Goal: Transaction & Acquisition: Purchase product/service

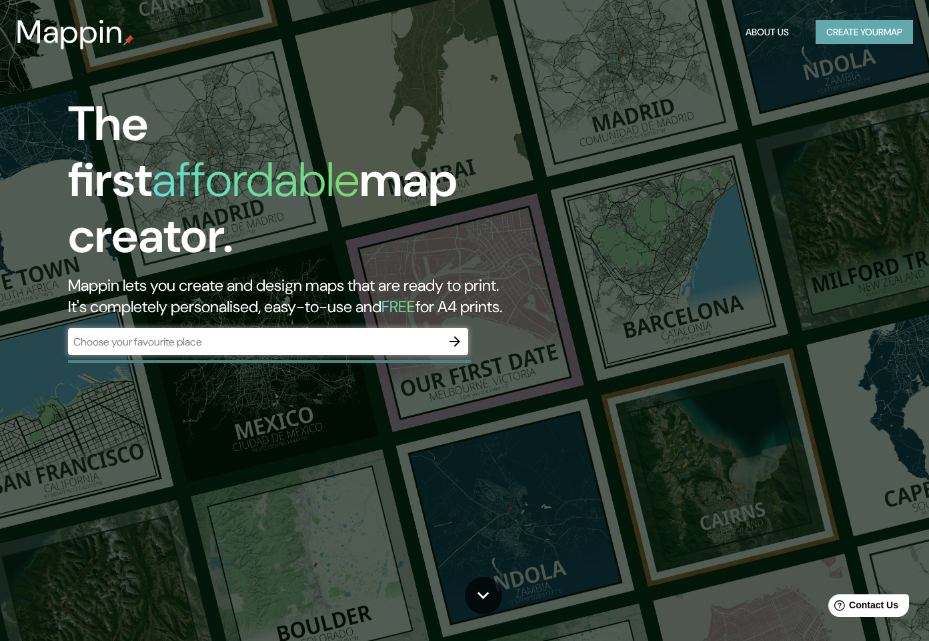
click at [841, 31] on button "Create your map" at bounding box center [864, 32] width 97 height 25
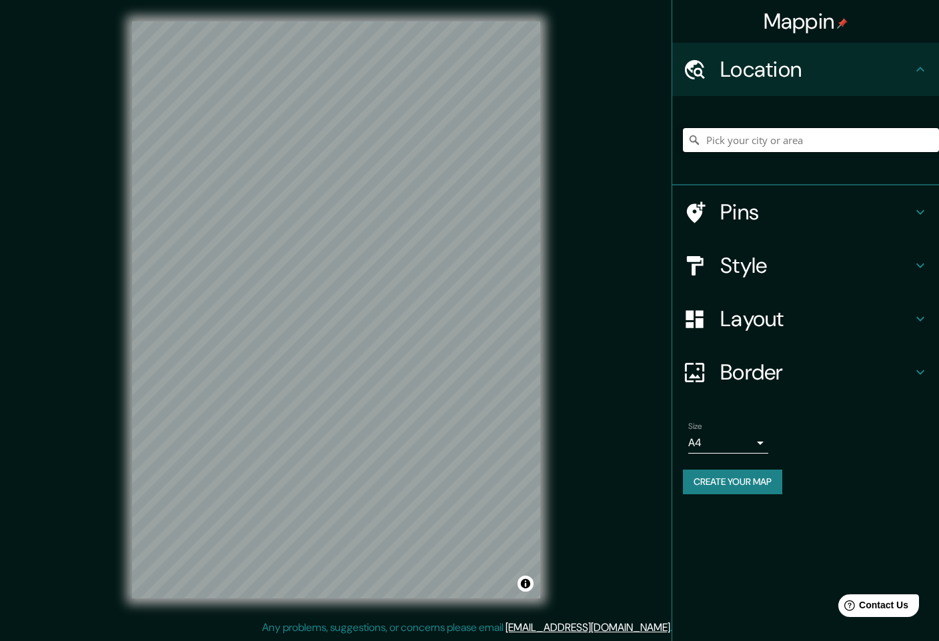
click at [756, 141] on input "Pick your city or area" at bounding box center [811, 140] width 256 height 24
click at [806, 147] on input "[GEOGRAPHIC_DATA][PERSON_NAME], [GEOGRAPHIC_DATA], [GEOGRAPHIC_DATA]" at bounding box center [811, 140] width 256 height 24
type input "[GEOGRAPHIC_DATA][PERSON_NAME], [GEOGRAPHIC_DATA], [GEOGRAPHIC_DATA]"
click at [928, 140] on icon "Clear" at bounding box center [929, 140] width 8 height 8
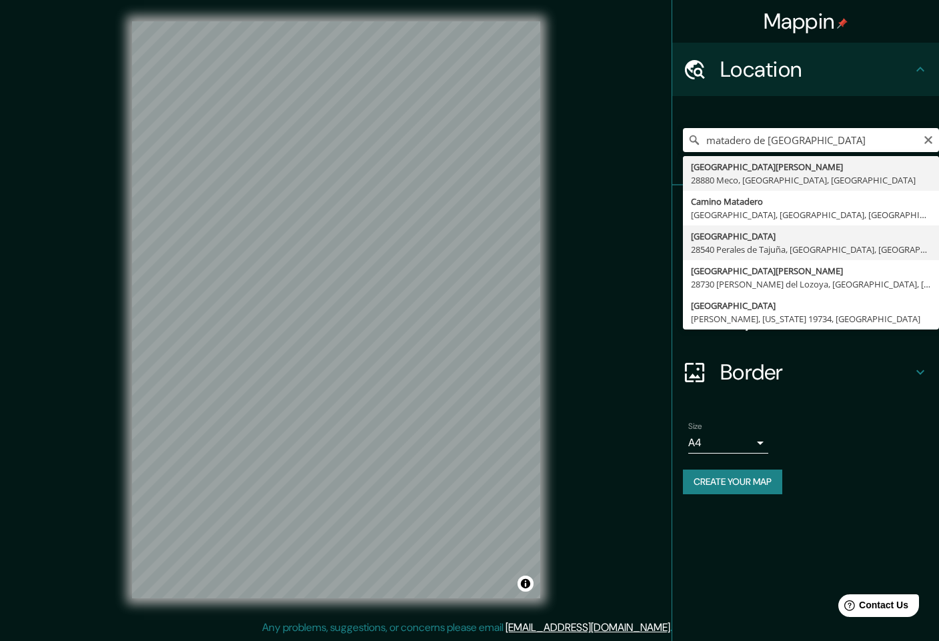
type input "[GEOGRAPHIC_DATA], [GEOGRAPHIC_DATA], [GEOGRAPHIC_DATA]"
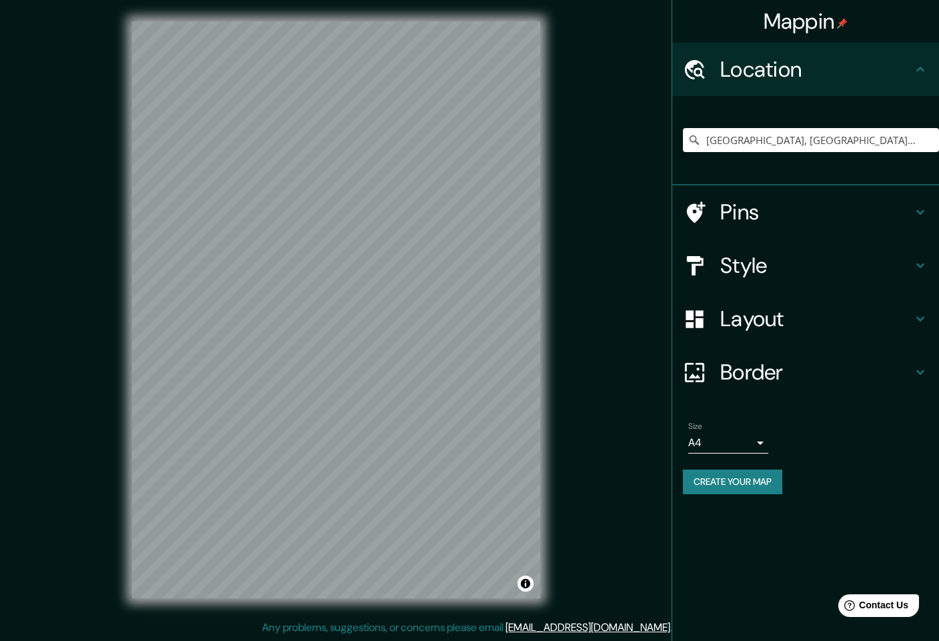
click at [805, 68] on h4 "Location" at bounding box center [817, 69] width 192 height 27
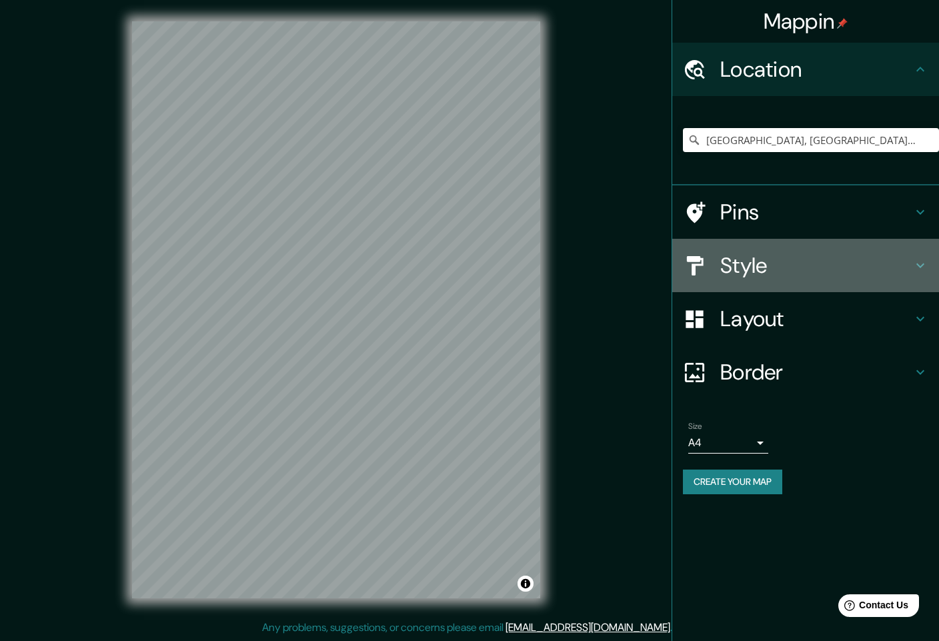
click at [790, 268] on h4 "Style" at bounding box center [817, 265] width 192 height 27
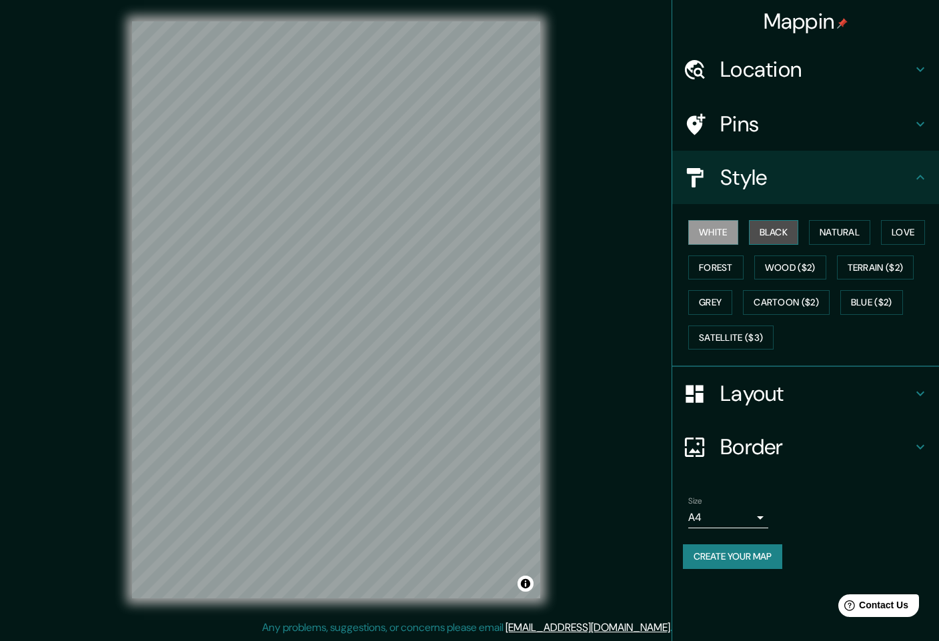
click at [756, 227] on button "Black" at bounding box center [774, 232] width 50 height 25
click at [840, 237] on button "Natural" at bounding box center [839, 232] width 61 height 25
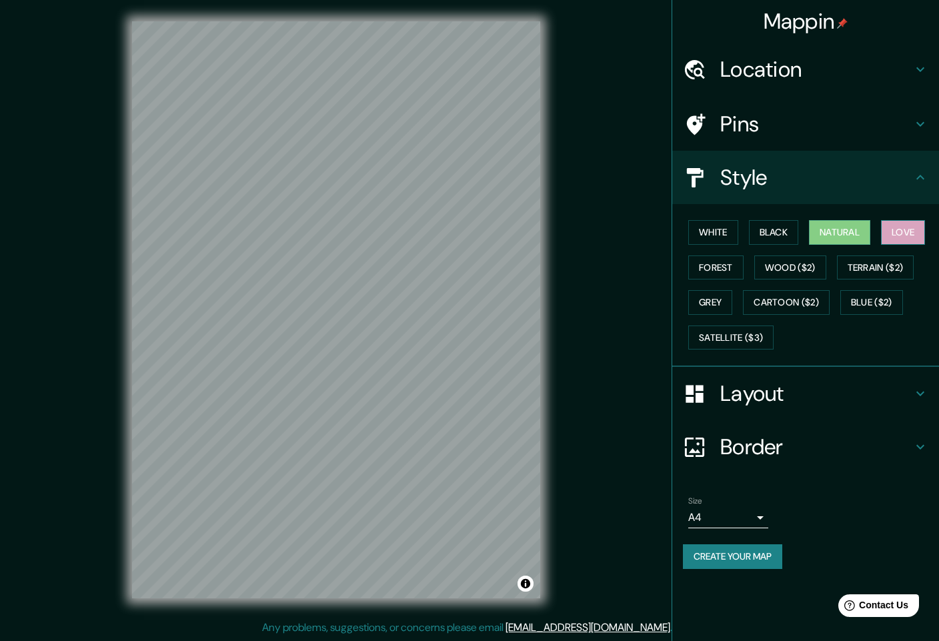
click at [895, 232] on button "Love" at bounding box center [903, 232] width 44 height 25
click at [725, 269] on button "Forest" at bounding box center [716, 268] width 55 height 25
click at [724, 324] on div "White Black Natural Love Forest Wood ($2) Terrain ($2) Grey Cartoon ($2) Blue (…" at bounding box center [811, 285] width 256 height 140
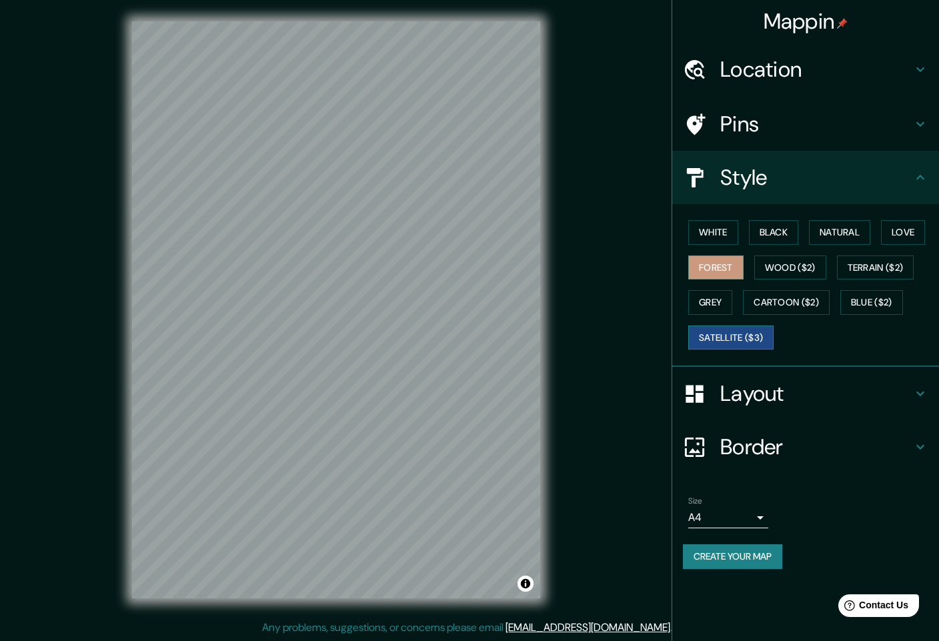
click at [728, 328] on button "Satellite ($3)" at bounding box center [731, 338] width 85 height 25
click at [770, 77] on h4 "Location" at bounding box center [817, 69] width 192 height 27
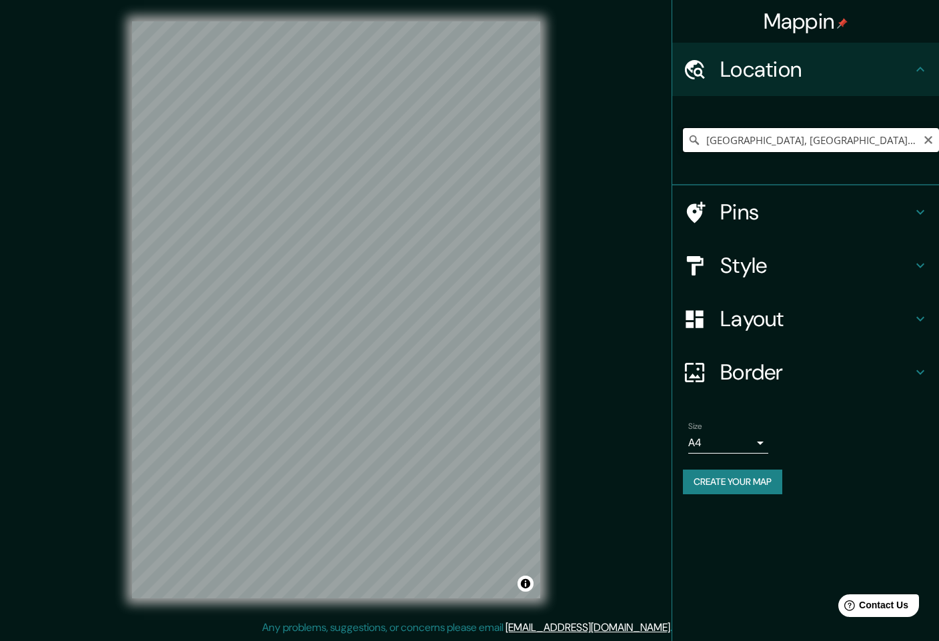
click at [752, 141] on input "[GEOGRAPHIC_DATA], [GEOGRAPHIC_DATA], [GEOGRAPHIC_DATA]" at bounding box center [811, 140] width 256 height 24
click at [929, 142] on icon "Clear" at bounding box center [928, 140] width 11 height 11
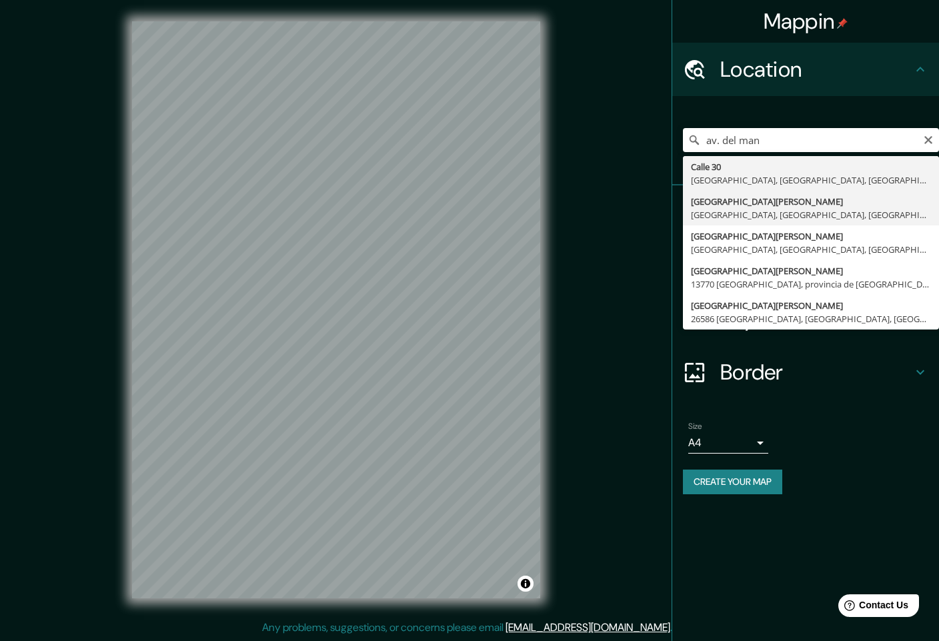
type input "[GEOGRAPHIC_DATA][PERSON_NAME], [GEOGRAPHIC_DATA], [GEOGRAPHIC_DATA], [GEOGRAPH…"
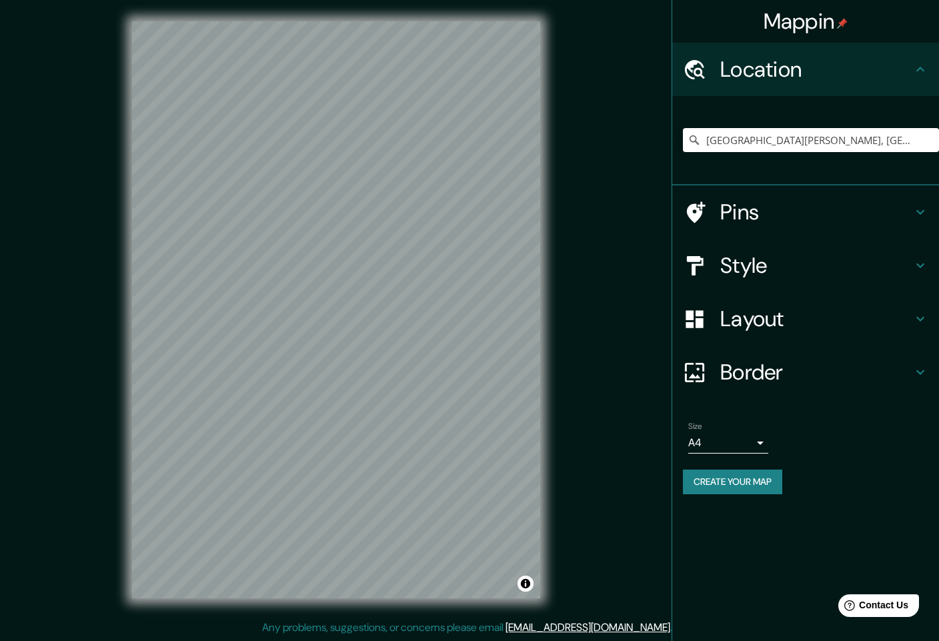
click at [616, 297] on div "Mappin Location [GEOGRAPHIC_DATA][PERSON_NAME], [GEOGRAPHIC_DATA], [GEOGRAPHIC_…" at bounding box center [469, 320] width 939 height 641
click at [777, 267] on h4 "Style" at bounding box center [817, 265] width 192 height 27
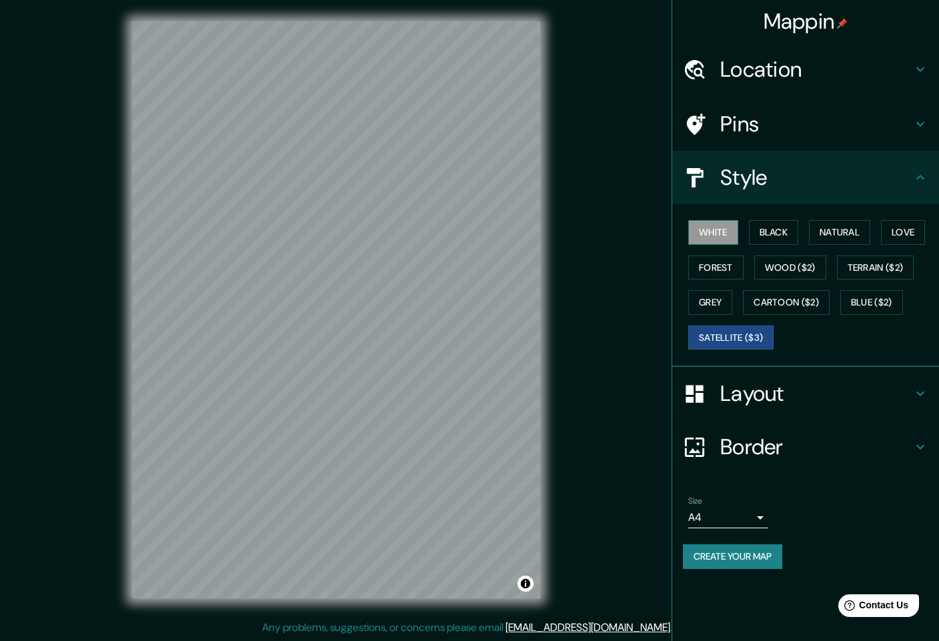
click at [735, 223] on button "White" at bounding box center [714, 232] width 50 height 25
click at [863, 306] on button "Blue ($2)" at bounding box center [872, 302] width 63 height 25
click at [741, 332] on button "Satellite ($3)" at bounding box center [731, 338] width 85 height 25
click at [714, 306] on button "Grey" at bounding box center [711, 302] width 44 height 25
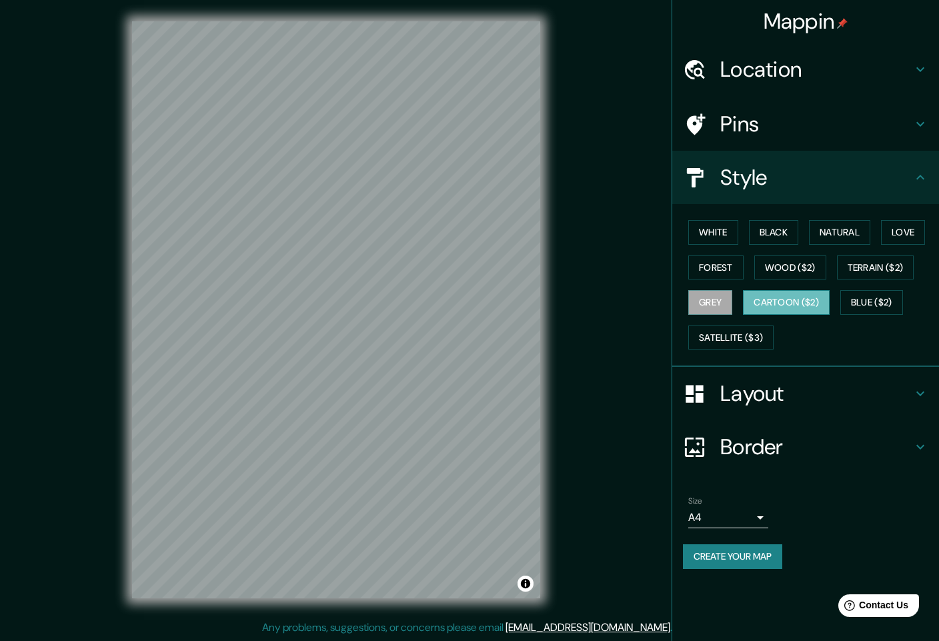
click at [769, 304] on button "Cartoon ($2)" at bounding box center [786, 302] width 87 height 25
click at [883, 304] on button "Blue ($2)" at bounding box center [872, 302] width 63 height 25
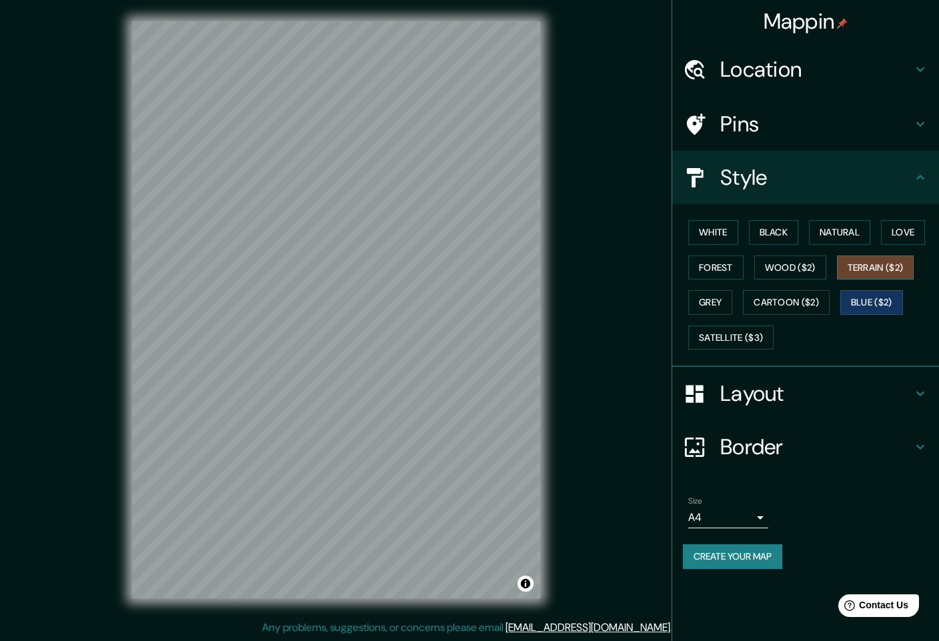
click at [883, 256] on button "Terrain ($2)" at bounding box center [875, 268] width 77 height 25
click at [901, 233] on button "Love" at bounding box center [903, 232] width 44 height 25
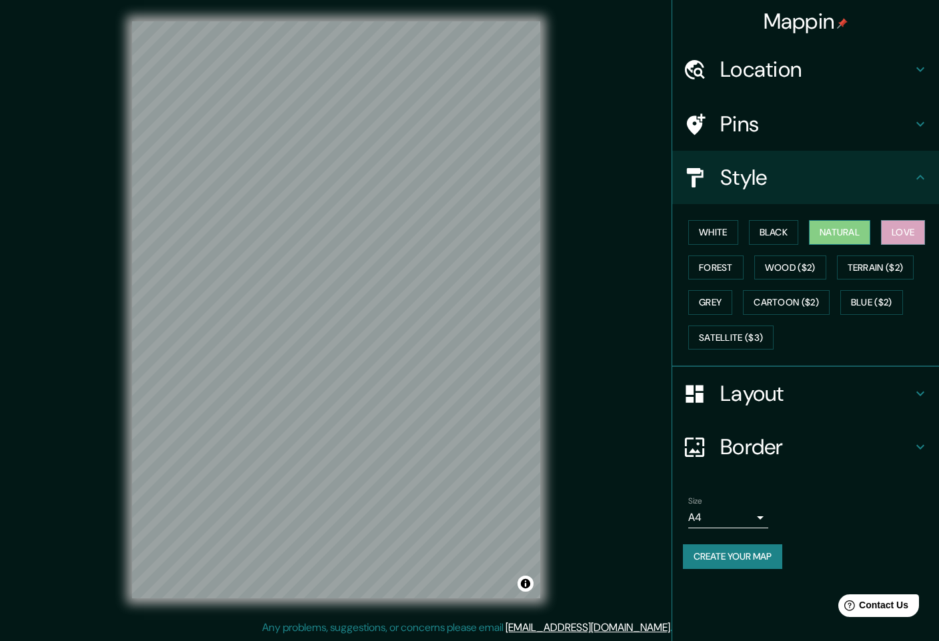
click at [843, 242] on button "Natural" at bounding box center [839, 232] width 61 height 25
click at [783, 236] on button "Black" at bounding box center [774, 232] width 50 height 25
click at [741, 234] on div "White Black Natural Love Forest Wood ($2) Terrain ($2) Grey Cartoon ($2) Blue (…" at bounding box center [811, 285] width 256 height 140
click at [729, 314] on button "Grey" at bounding box center [711, 302] width 44 height 25
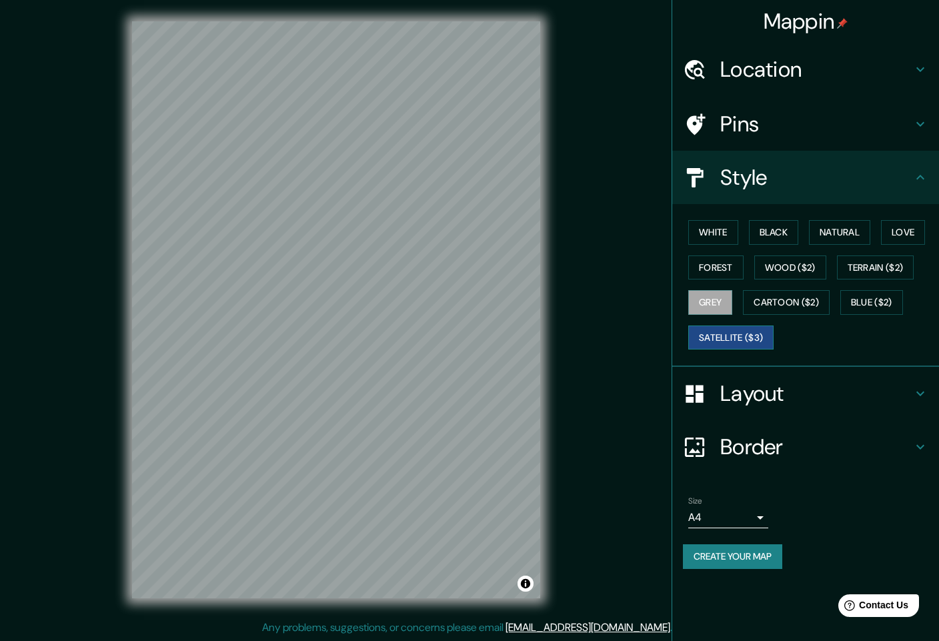
click at [732, 334] on button "Satellite ($3)" at bounding box center [731, 338] width 85 height 25
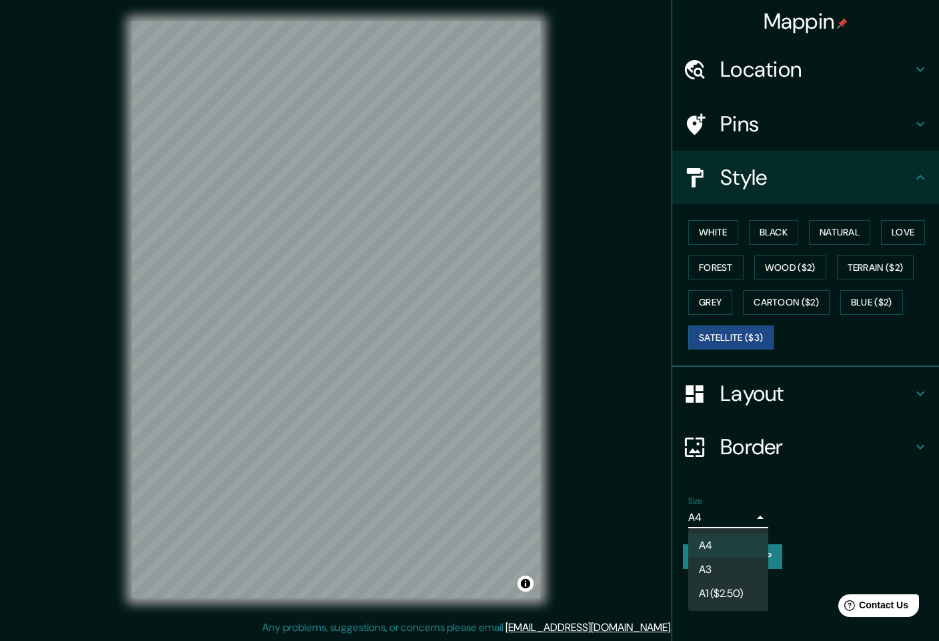
click at [754, 516] on body "Mappin Location [GEOGRAPHIC_DATA][PERSON_NAME], [GEOGRAPHIC_DATA], [GEOGRAPHIC_…" at bounding box center [469, 320] width 939 height 641
click at [729, 568] on li "A3" at bounding box center [729, 570] width 80 height 24
type input "a4"
click at [746, 552] on button "Create your map" at bounding box center [732, 556] width 99 height 25
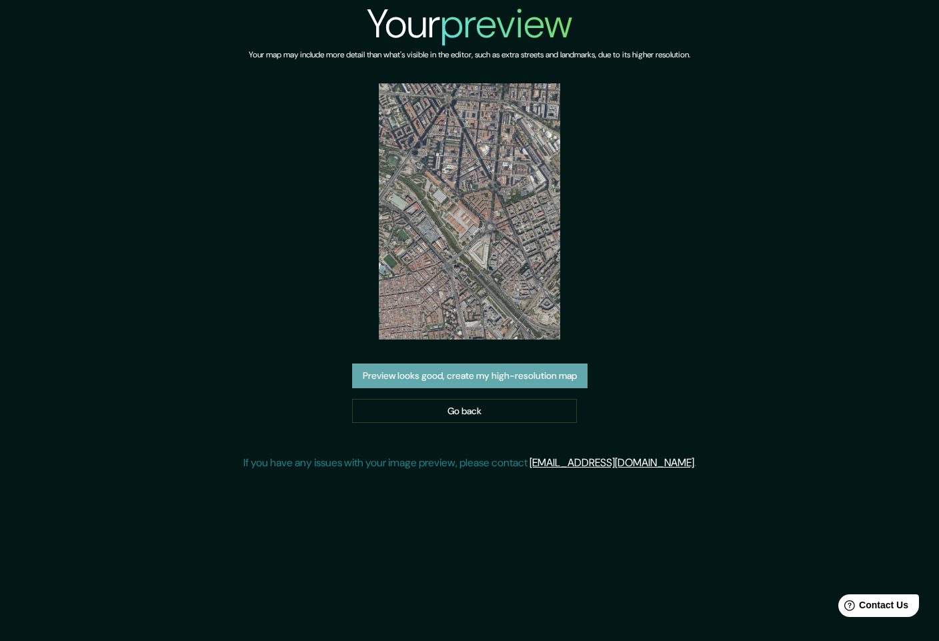
click at [465, 380] on button "Preview looks good, create my high-resolution map" at bounding box center [470, 376] width 236 height 25
click at [485, 414] on link "Go back" at bounding box center [464, 411] width 225 height 25
